Goal: Information Seeking & Learning: Find specific page/section

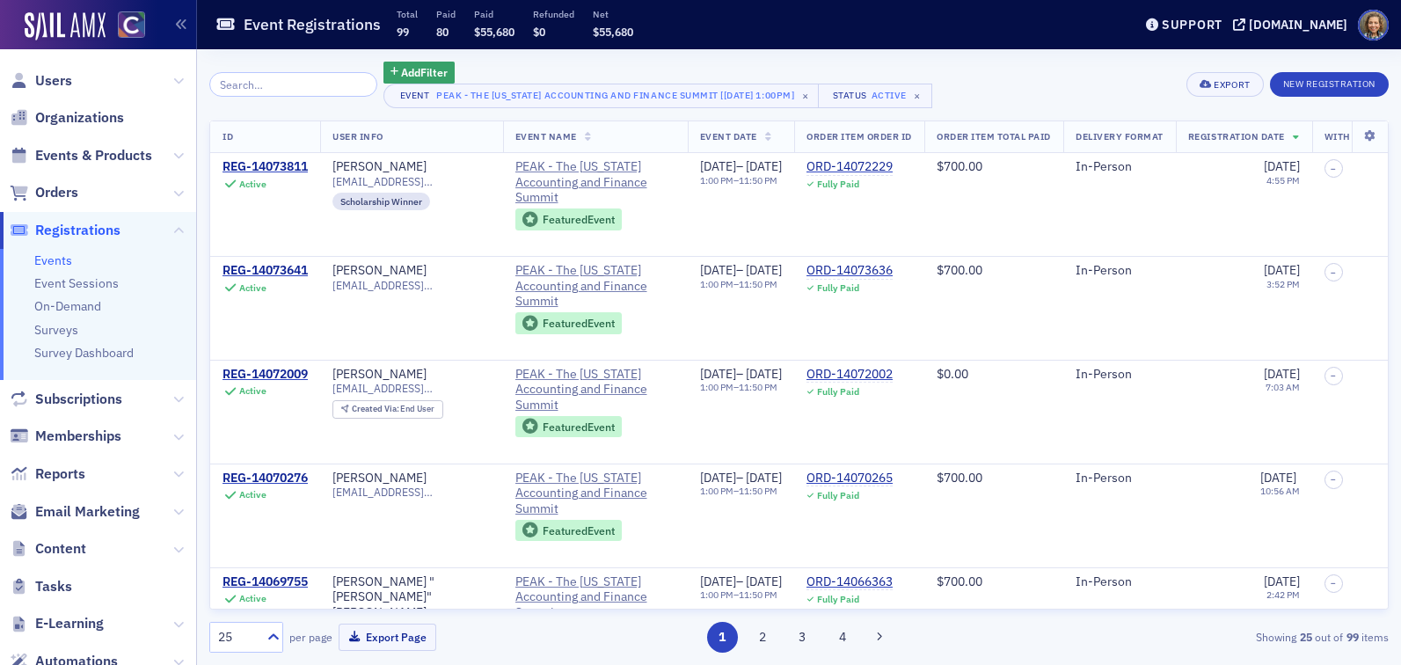
click at [64, 260] on link "Events" at bounding box center [53, 260] width 38 height 16
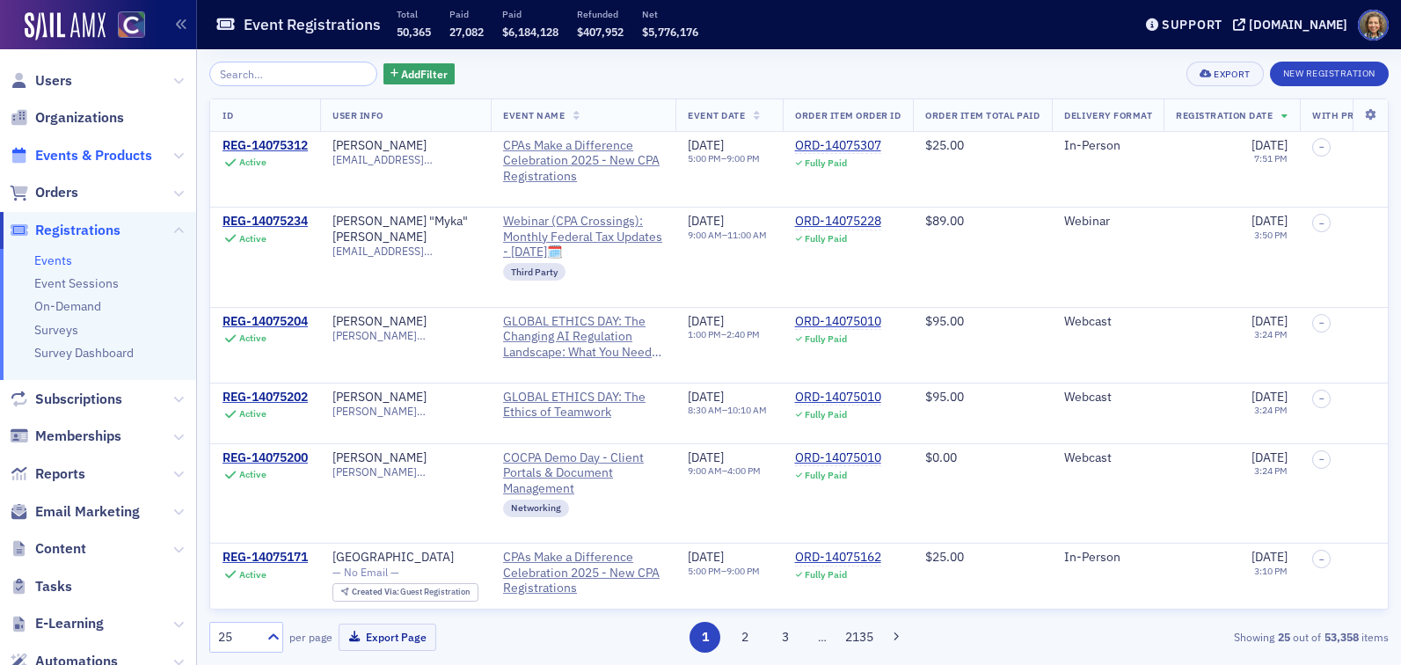
click at [86, 154] on span "Events & Products" at bounding box center [93, 155] width 117 height 19
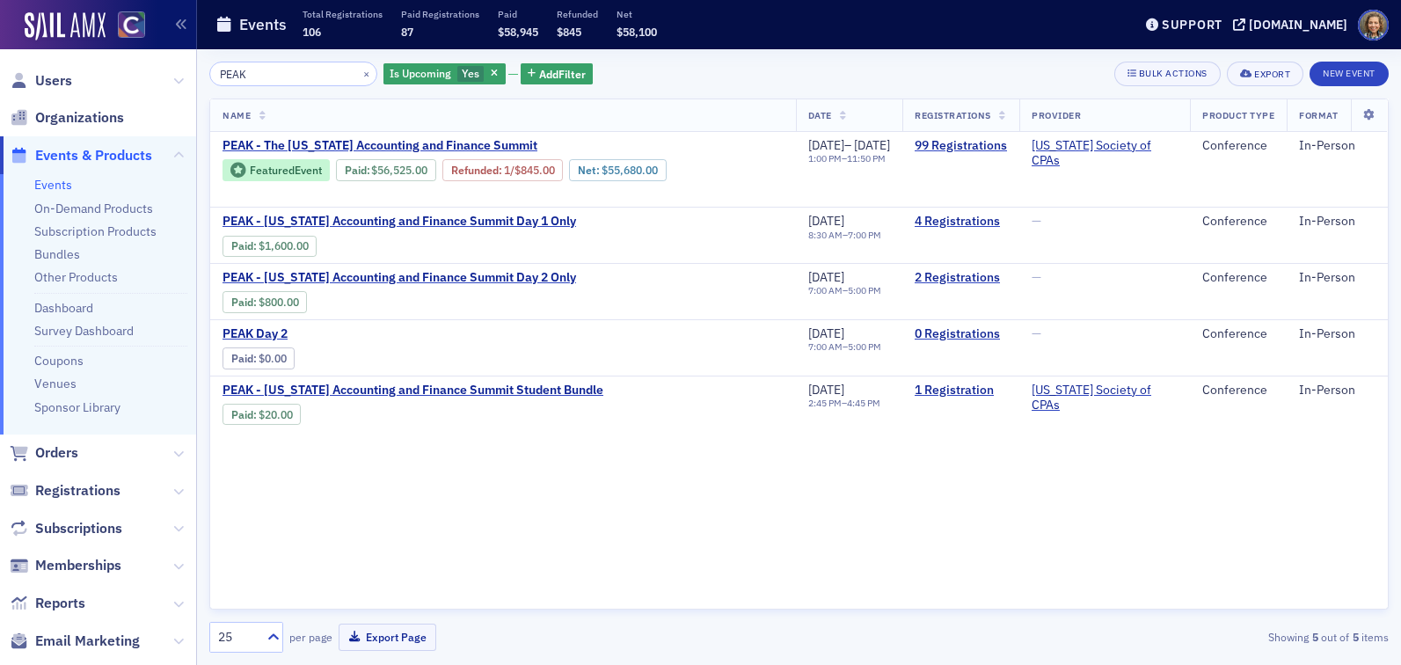
type input "PEAK"
